Goal: Transaction & Acquisition: Purchase product/service

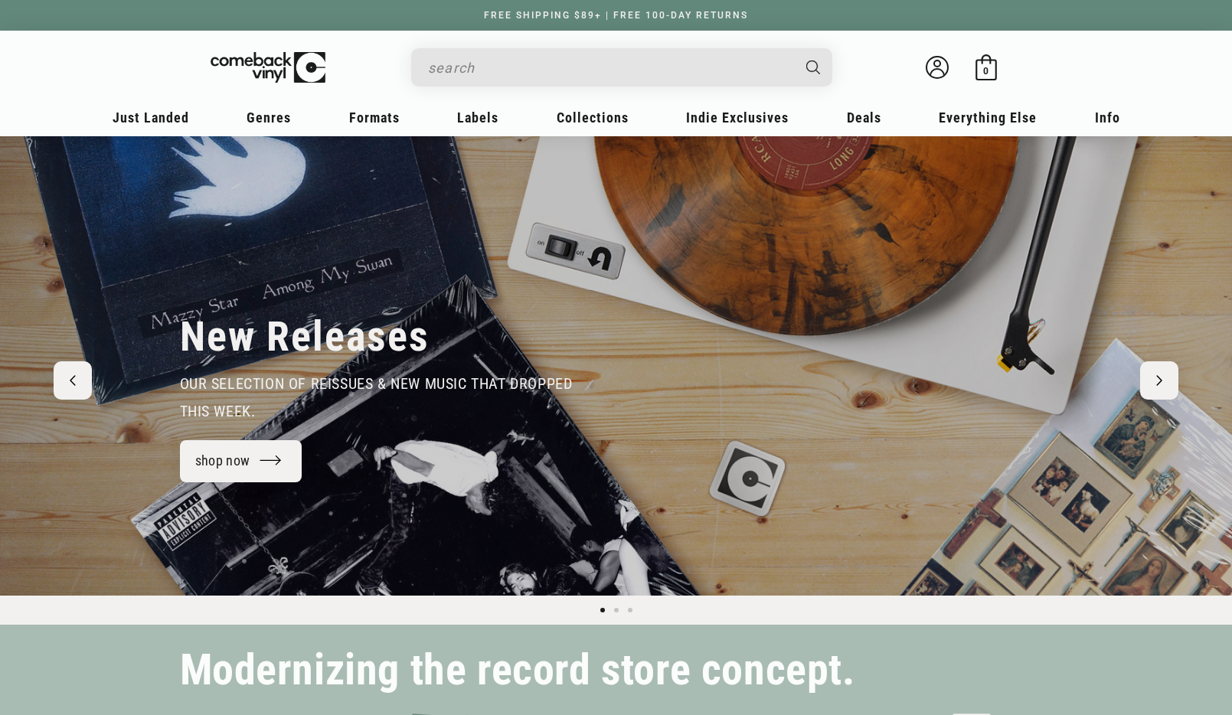
click at [750, 67] on input "Search" at bounding box center [609, 67] width 363 height 31
paste input "780163547726"
type input "780163547726"
click at [792, 48] on button "Search" at bounding box center [812, 67] width 41 height 38
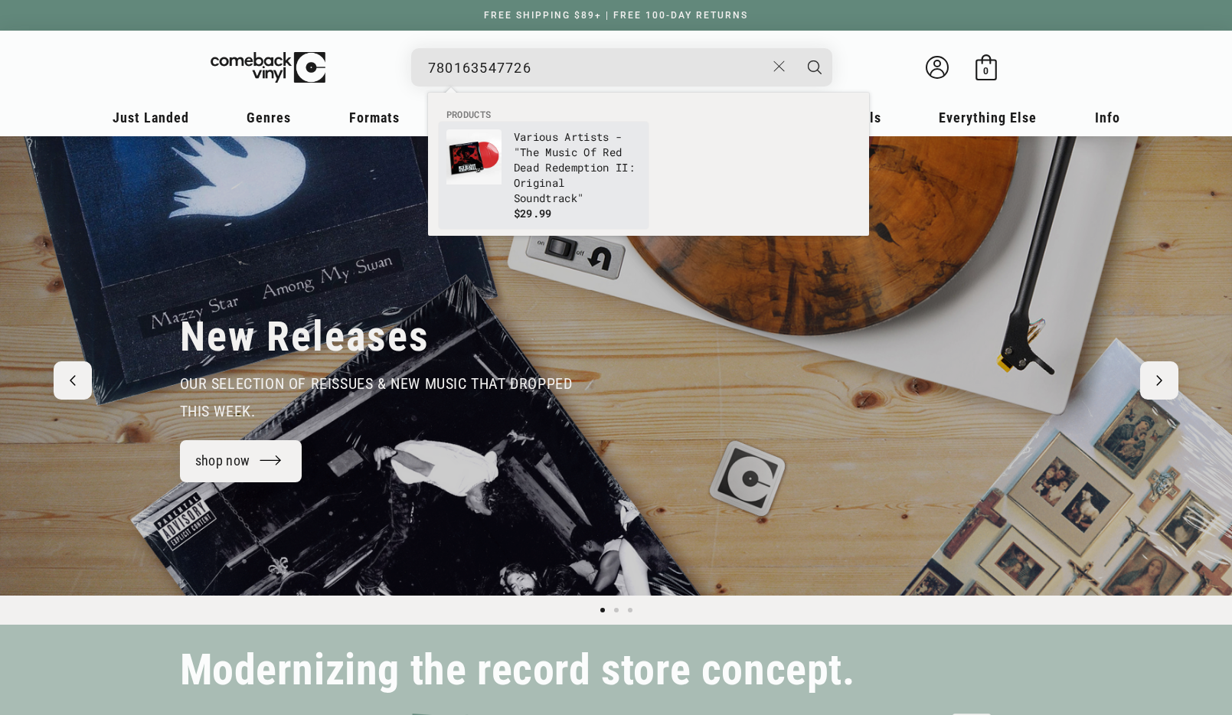
click at [583, 154] on p "Various Artists - "The Music Of Red Dead Redemption II: Original Soundtrack"" at bounding box center [577, 167] width 127 height 77
